Goal: Participate in discussion: Engage in conversation with other users on a specific topic

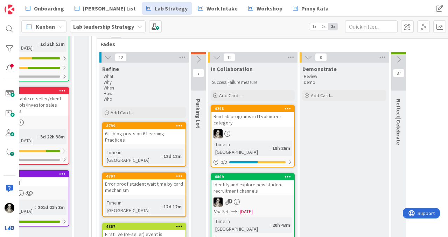
scroll to position [189, 776]
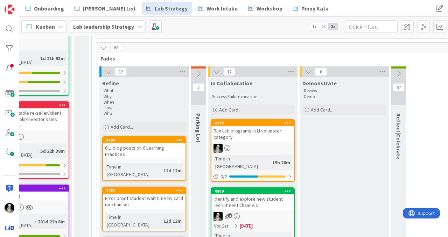
click at [253, 135] on div "Run Lab programs in LI volunteer category" at bounding box center [252, 133] width 83 height 15
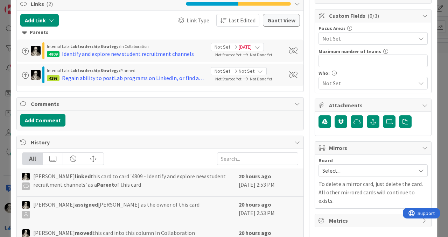
scroll to position [174, 0]
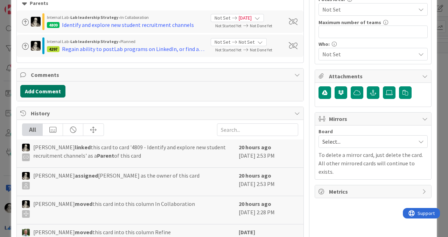
click at [53, 87] on button "Add Comment" at bounding box center [42, 91] width 45 height 13
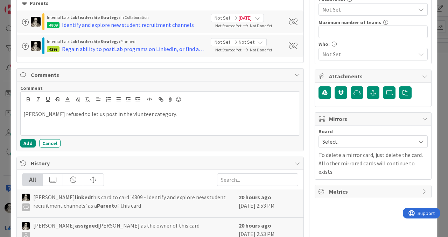
click at [101, 113] on p "[PERSON_NAME] refused to let us post in the vlunteer category." at bounding box center [159, 114] width 273 height 8
click at [27, 141] on button "Add" at bounding box center [27, 143] width 15 height 8
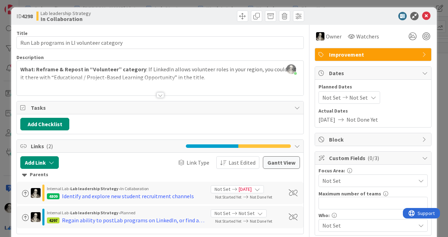
scroll to position [0, 0]
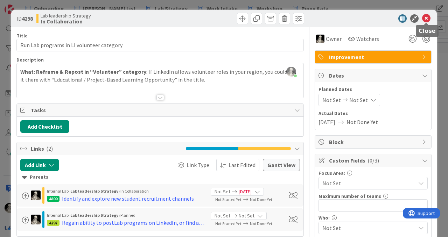
click at [425, 19] on icon at bounding box center [426, 18] width 8 height 8
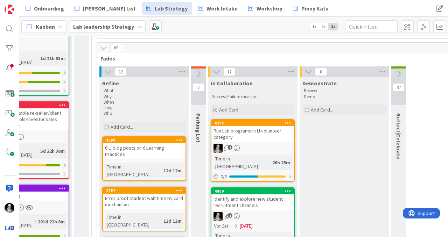
click at [398, 72] on icon at bounding box center [399, 74] width 8 height 8
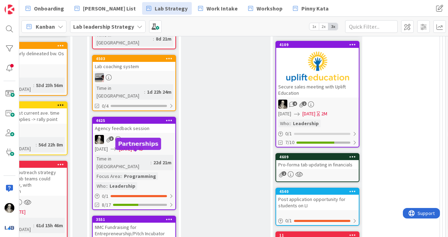
scroll to position [660, 895]
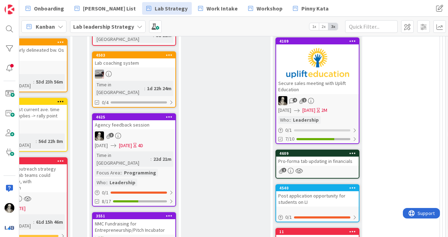
click at [156, 120] on div "Agency feedback session" at bounding box center [134, 124] width 83 height 9
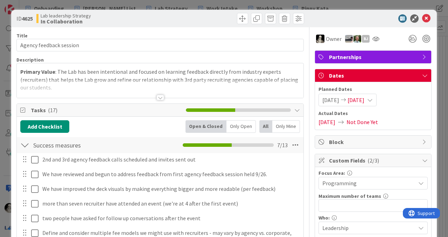
click at [162, 95] on div at bounding box center [160, 98] width 8 height 6
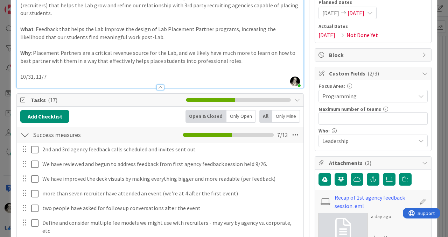
scroll to position [94, 0]
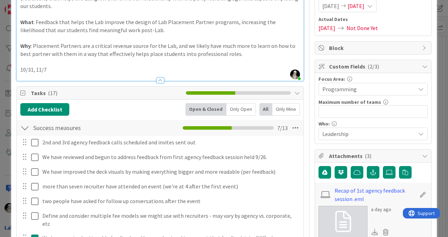
click at [55, 71] on p "10/31, 11/7" at bounding box center [160, 70] width 280 height 8
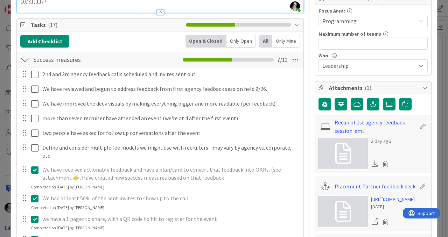
scroll to position [161, 0]
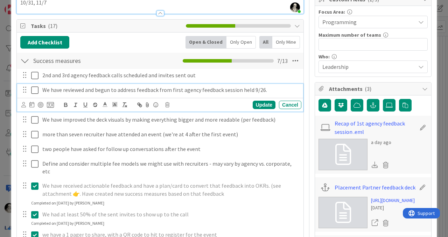
click at [34, 89] on icon at bounding box center [34, 90] width 7 height 8
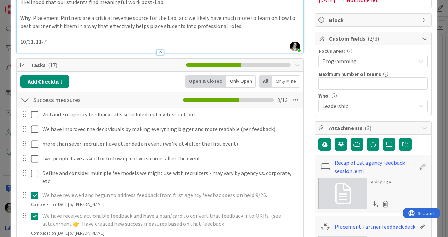
scroll to position [0, 0]
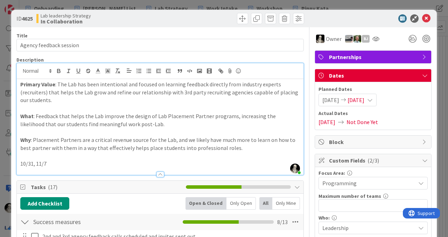
click at [373, 100] on icon at bounding box center [370, 100] width 6 height 6
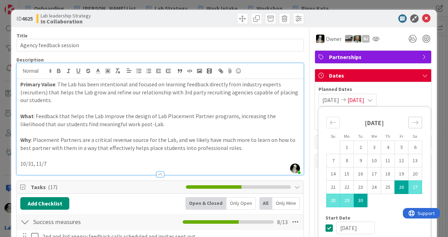
click at [415, 121] on icon "Move forward to switch to the next month." at bounding box center [415, 122] width 7 height 7
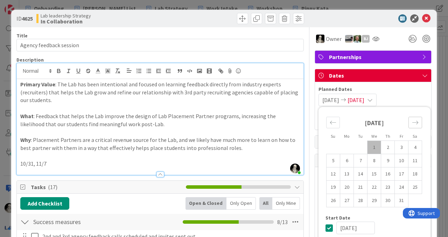
click at [415, 121] on icon "Move forward to switch to the next month." at bounding box center [415, 122] width 7 height 7
click at [398, 161] on td "7" at bounding box center [402, 160] width 14 height 13
type input "[DATE]"
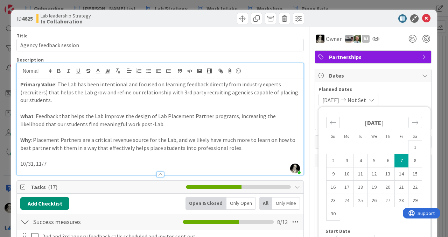
click at [387, 42] on div "Owner BJ" at bounding box center [373, 39] width 117 height 13
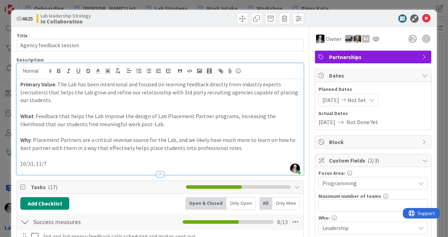
click at [339, 99] on span "[DATE]" at bounding box center [330, 100] width 17 height 8
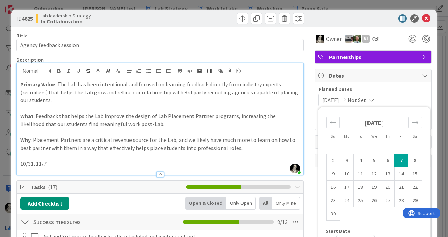
click at [332, 230] on span "Start Date" at bounding box center [337, 231] width 25 height 5
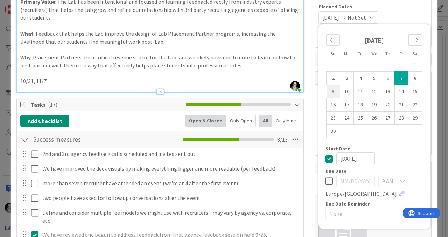
scroll to position [85, 0]
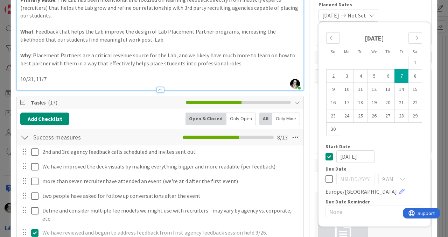
click at [327, 156] on icon at bounding box center [328, 157] width 7 height 8
click at [328, 177] on icon at bounding box center [328, 179] width 7 height 8
click at [400, 76] on td "7" at bounding box center [402, 76] width 14 height 13
type input "[DATE]"
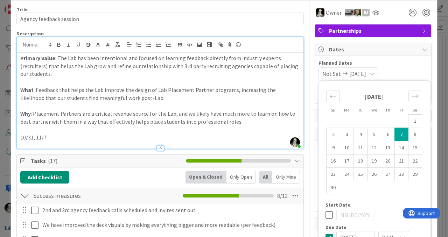
scroll to position [0, 0]
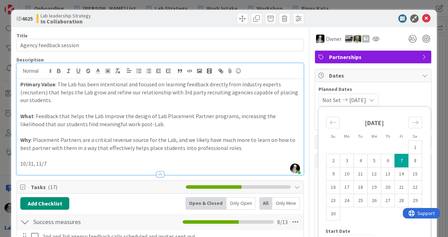
click at [402, 90] on span "Planned Dates" at bounding box center [372, 89] width 109 height 7
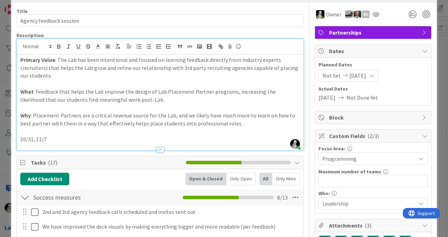
scroll to position [33, 0]
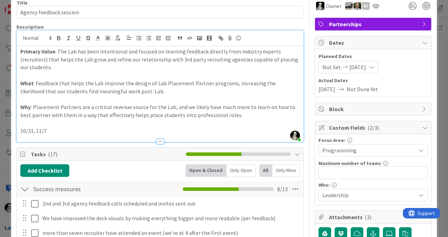
click at [21, 131] on p "10/31, 11/7" at bounding box center [160, 131] width 280 height 8
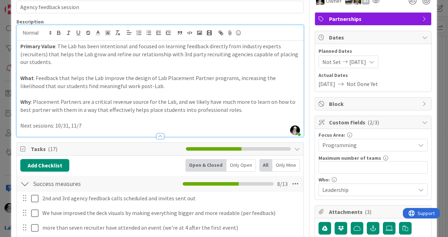
scroll to position [0, 0]
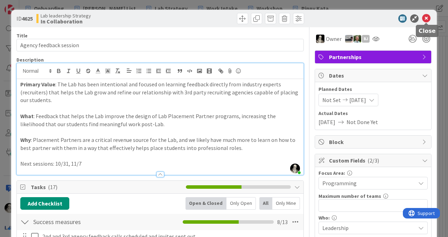
click at [427, 15] on icon at bounding box center [426, 18] width 8 height 8
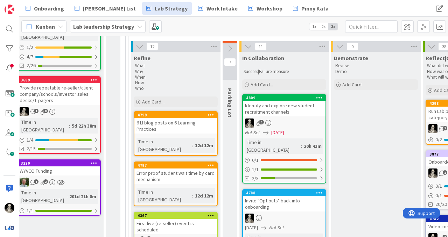
scroll to position [215, 745]
